Goal: Unclear: Browse casually

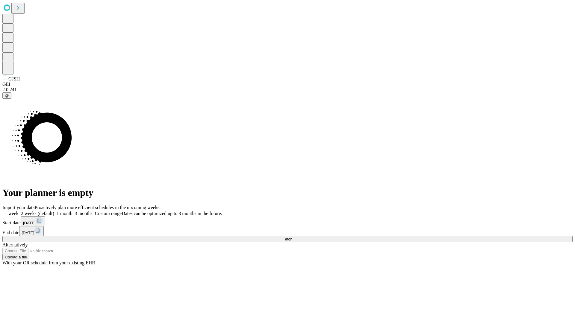
click at [292, 237] on span "Fetch" at bounding box center [287, 239] width 10 height 4
